Goal: Task Accomplishment & Management: Manage account settings

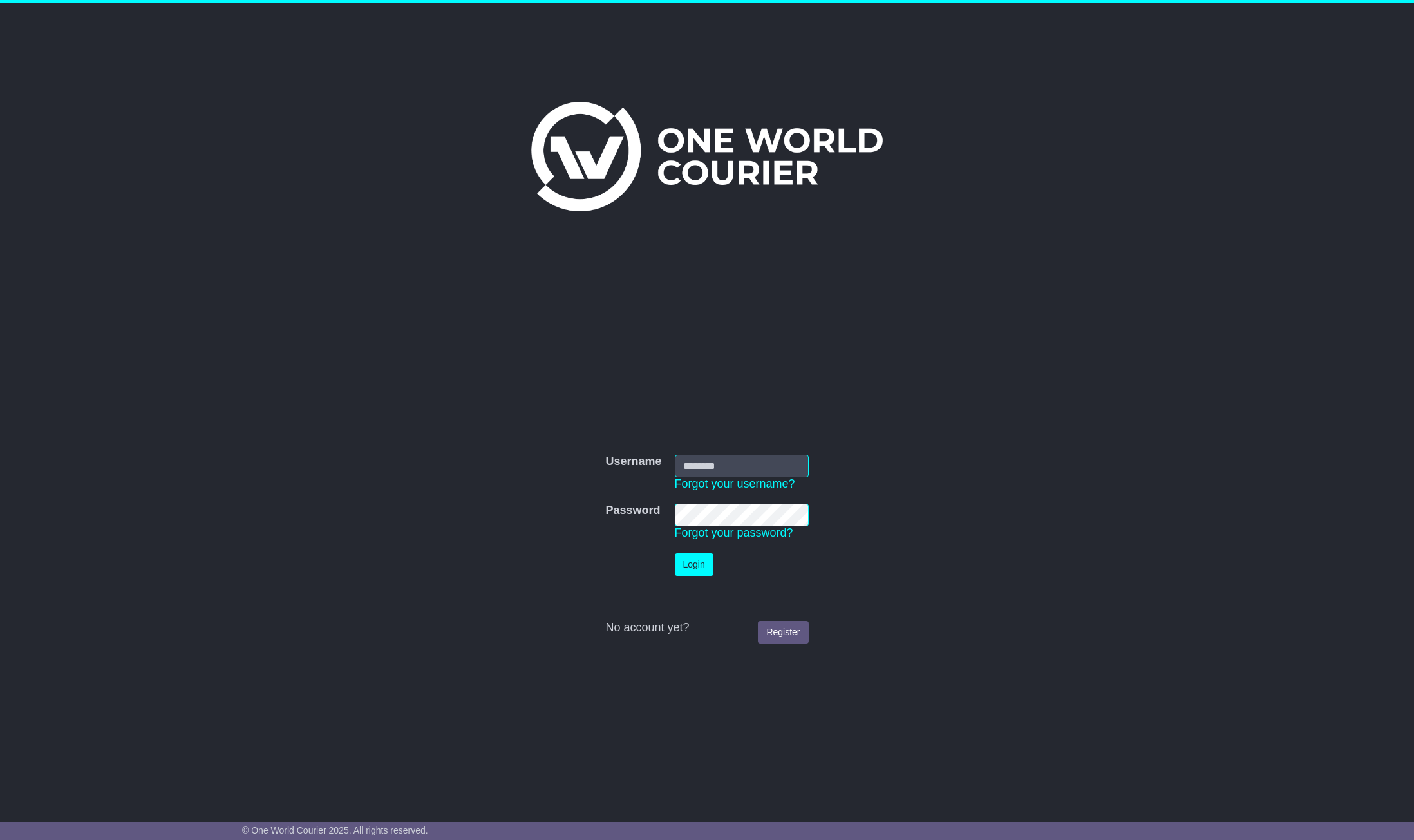
type input "**********"
click at [690, 565] on button "Login" at bounding box center [694, 564] width 38 height 23
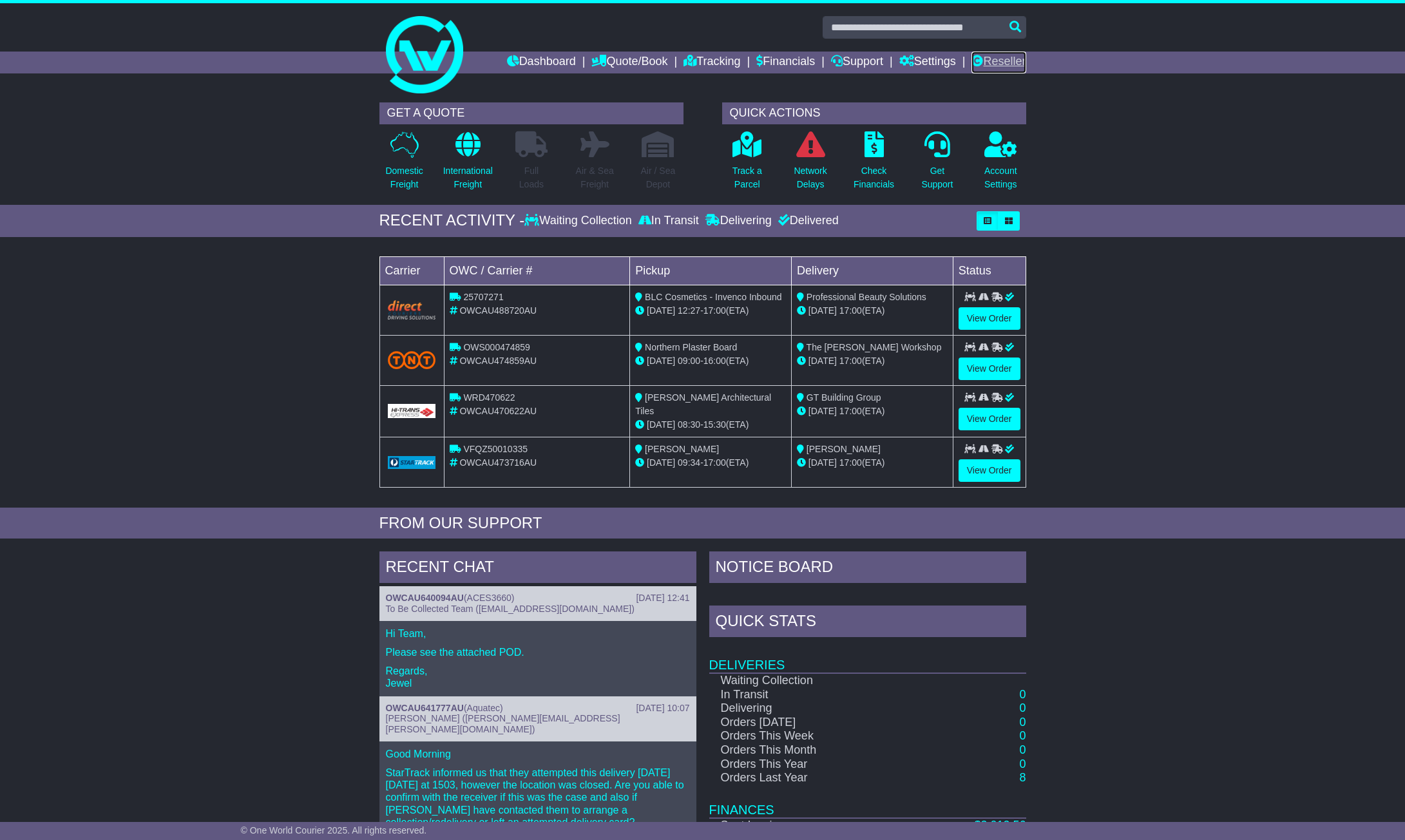
click at [997, 59] on link "Reseller" at bounding box center [997, 62] width 54 height 22
